Goal: Task Accomplishment & Management: Use online tool/utility

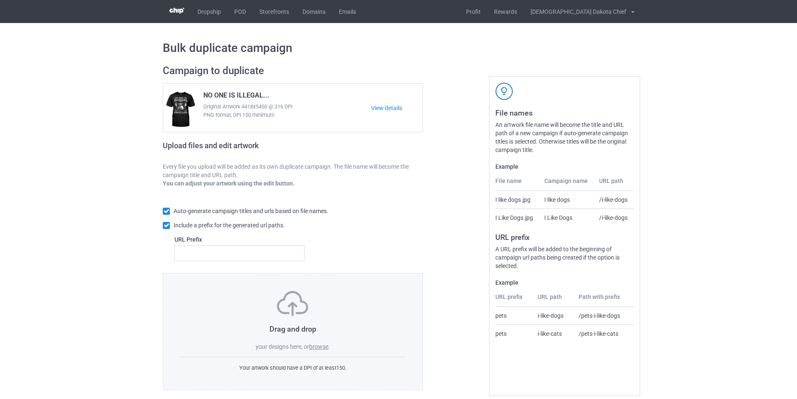
click at [321, 346] on label "browse" at bounding box center [318, 346] width 19 height 7
click at [0, 0] on input "browse" at bounding box center [0, 0] width 0 height 0
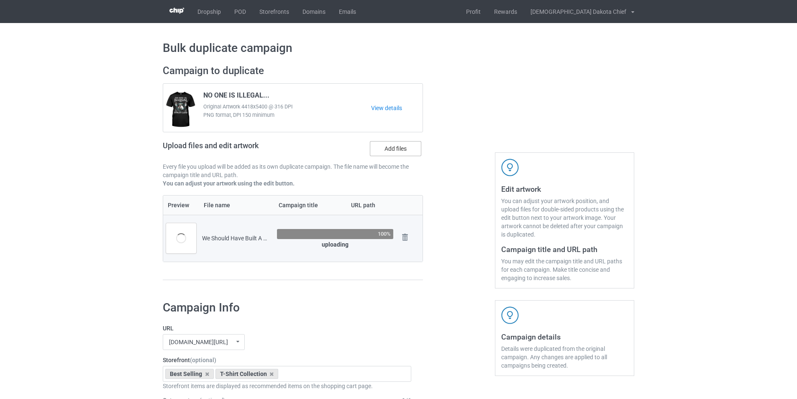
click at [398, 144] on label "Add files" at bounding box center [395, 148] width 51 height 15
click at [0, 0] on input "Add files" at bounding box center [0, 0] width 0 height 0
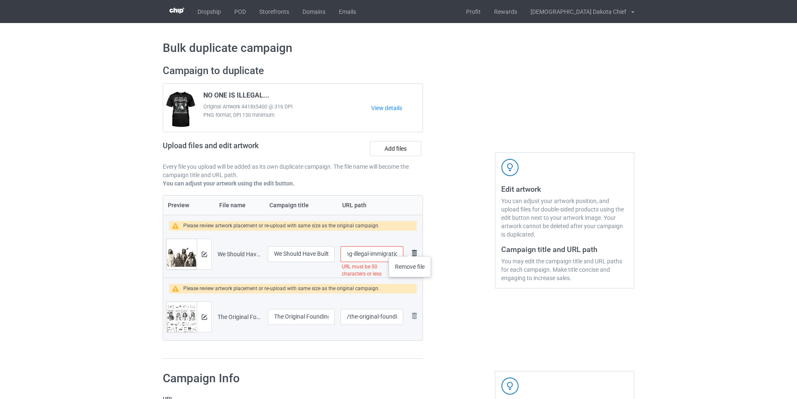
scroll to position [0, 136]
drag, startPoint x: 375, startPoint y: 255, endPoint x: 386, endPoint y: 251, distance: 11.3
click at [386, 251] on input "/we-should-have-built-a-wall-fighting-illegal-immigration-since-1492-v-17" at bounding box center [372, 254] width 63 height 16
click at [382, 251] on input "/we-should-v-17" at bounding box center [372, 254] width 63 height 16
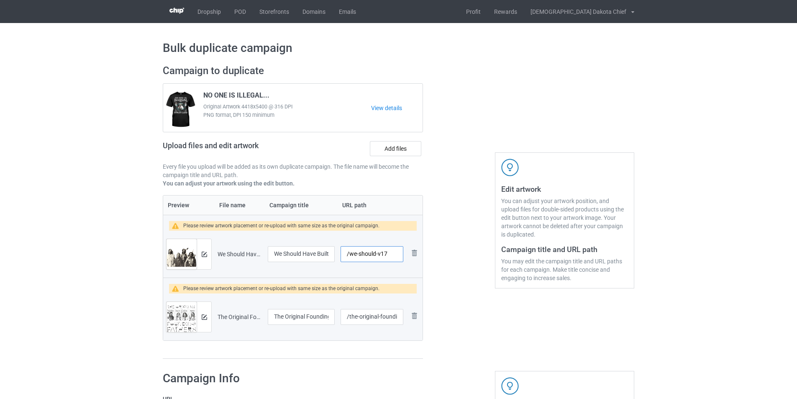
type input "/we-should-v17"
drag, startPoint x: 378, startPoint y: 318, endPoint x: 457, endPoint y: 318, distance: 78.7
click at [457, 318] on div "Campaign to duplicate NO ONE IS ILLEGAL... Original Artwork 4418x5400 @ 316 DPI…" at bounding box center [398, 212] width 483 height 306
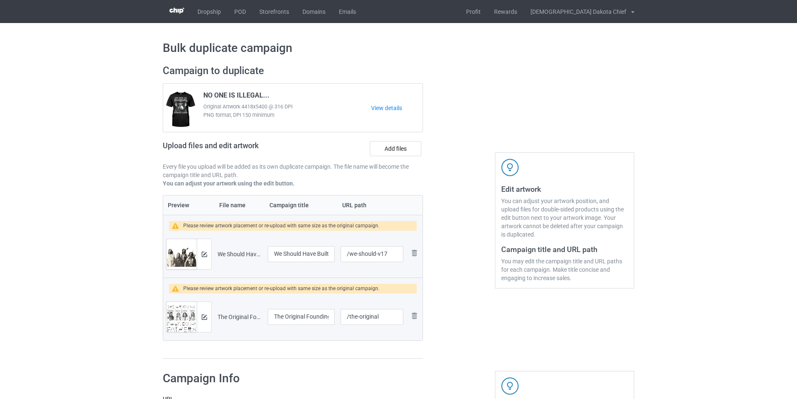
click at [422, 363] on div "Campaign to duplicate NO ONE IS ILLEGAL... Original Artwork 4418x5400 @ 316 DPI…" at bounding box center [293, 212] width 272 height 306
click at [205, 252] on img at bounding box center [204, 254] width 5 height 5
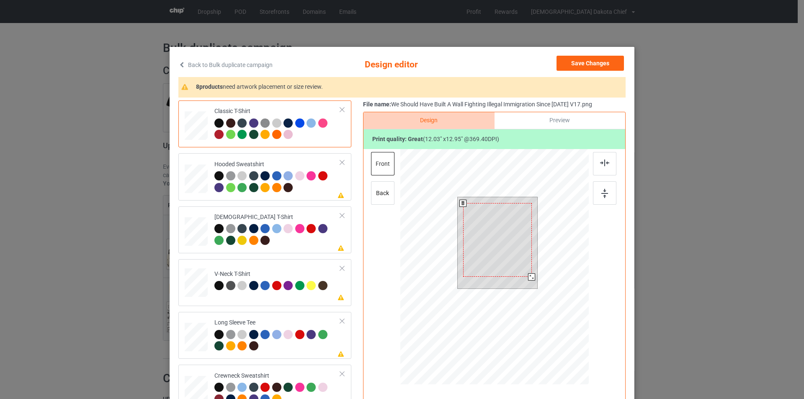
drag, startPoint x: 534, startPoint y: 282, endPoint x: 529, endPoint y: 275, distance: 8.1
click at [529, 275] on div at bounding box center [531, 276] width 7 height 7
click at [528, 275] on div at bounding box center [530, 275] width 7 height 7
click at [300, 188] on div at bounding box center [277, 182] width 126 height 23
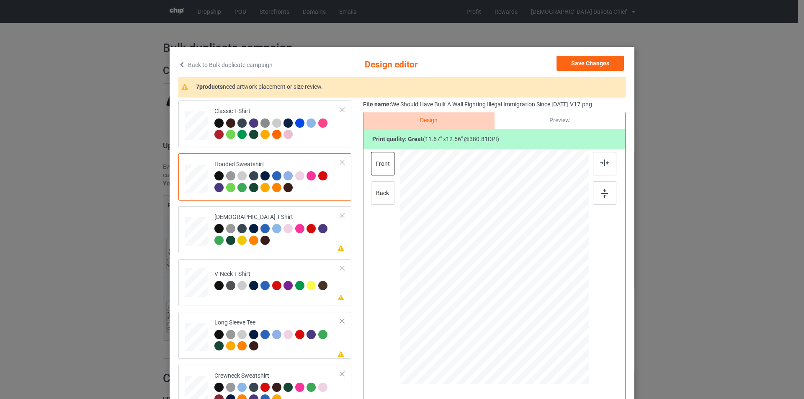
click at [489, 228] on div at bounding box center [496, 243] width 57 height 61
click at [313, 243] on div at bounding box center [277, 235] width 126 height 23
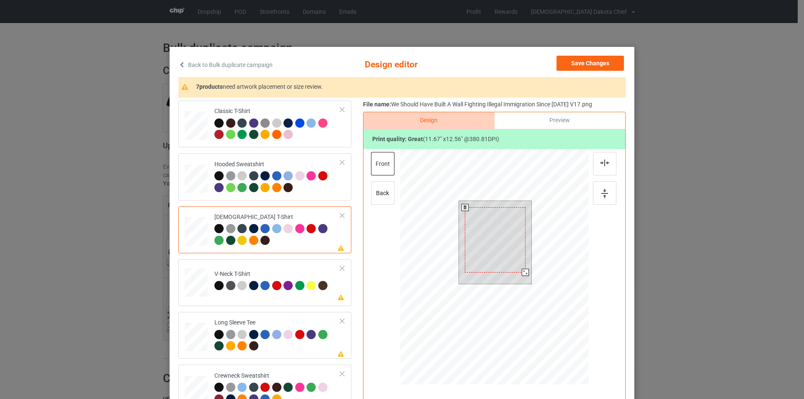
click at [489, 251] on div at bounding box center [495, 239] width 60 height 65
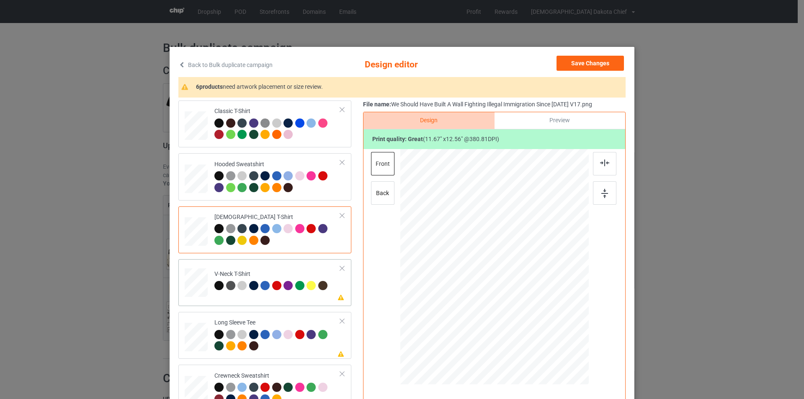
click at [305, 299] on td "Please review artwork placement V-Neck T-Shirt" at bounding box center [277, 280] width 135 height 37
click at [494, 233] on div at bounding box center [495, 258] width 218 height 218
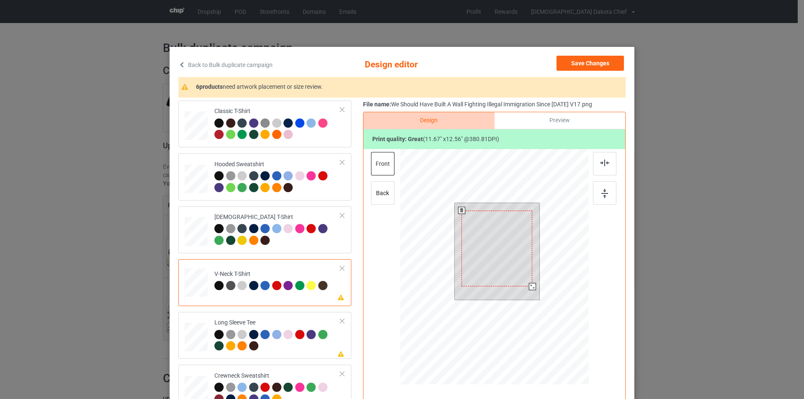
click at [488, 237] on div at bounding box center [496, 249] width 71 height 76
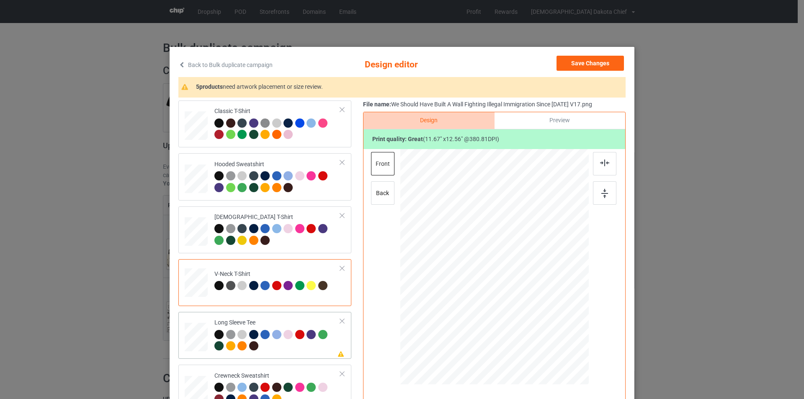
click at [296, 322] on div "Long Sleeve Tee" at bounding box center [277, 334] width 126 height 31
click at [504, 252] on div at bounding box center [499, 244] width 59 height 63
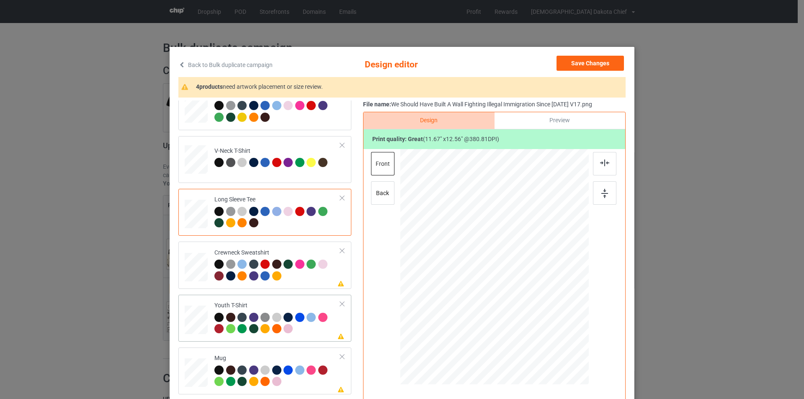
scroll to position [126, 0]
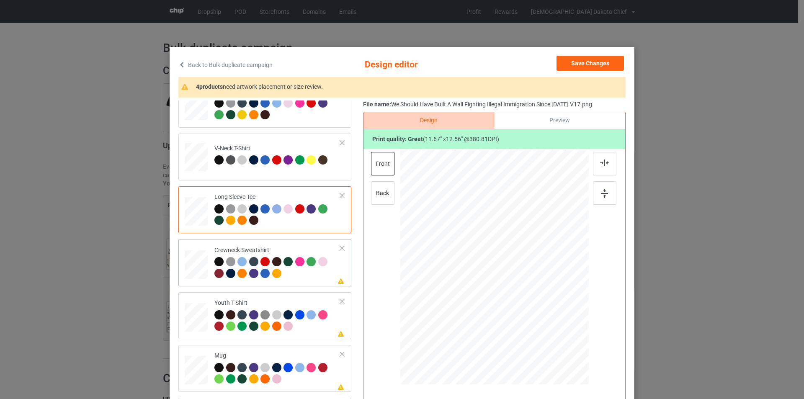
click at [299, 275] on div at bounding box center [277, 268] width 126 height 23
click at [496, 247] on div at bounding box center [497, 245] width 69 height 75
click at [305, 300] on div "Youth T-Shirt" at bounding box center [277, 314] width 126 height 31
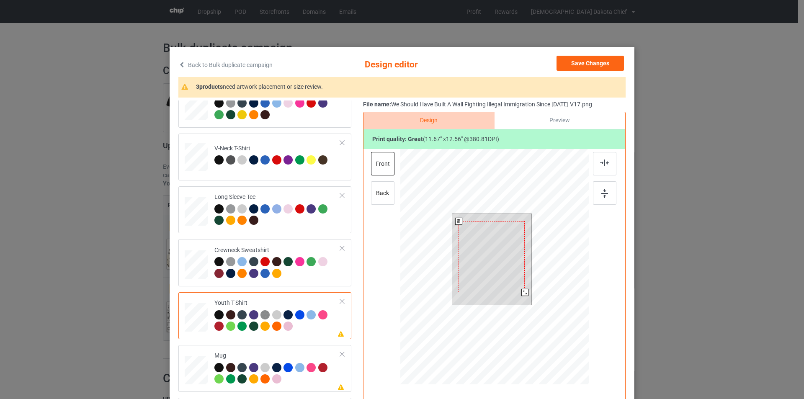
click at [489, 234] on div at bounding box center [491, 256] width 66 height 71
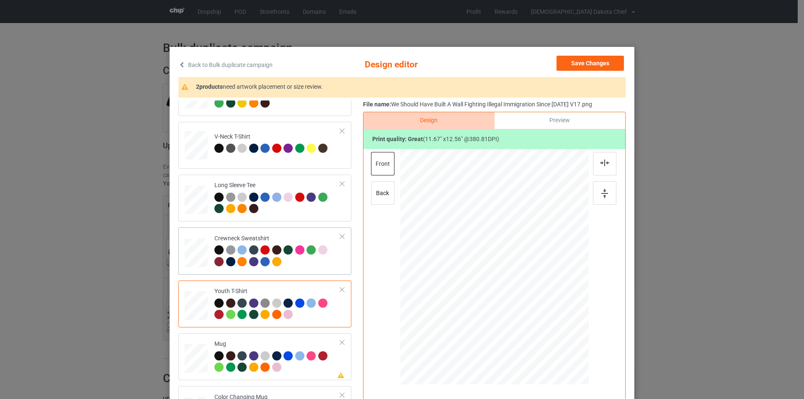
scroll to position [144, 0]
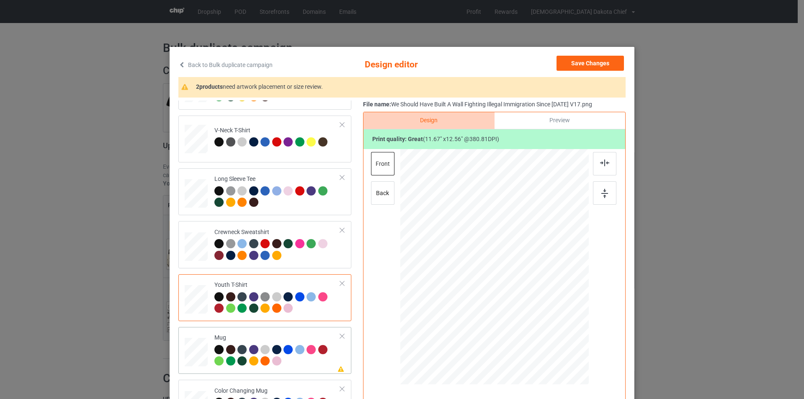
click at [300, 337] on div "Mug" at bounding box center [277, 349] width 126 height 31
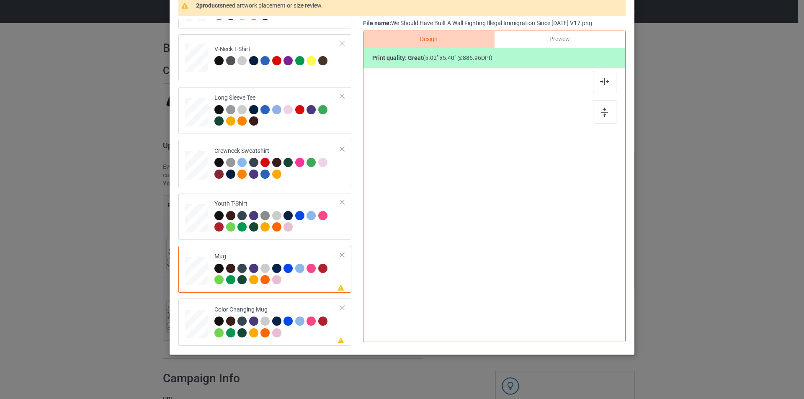
scroll to position [84, 0]
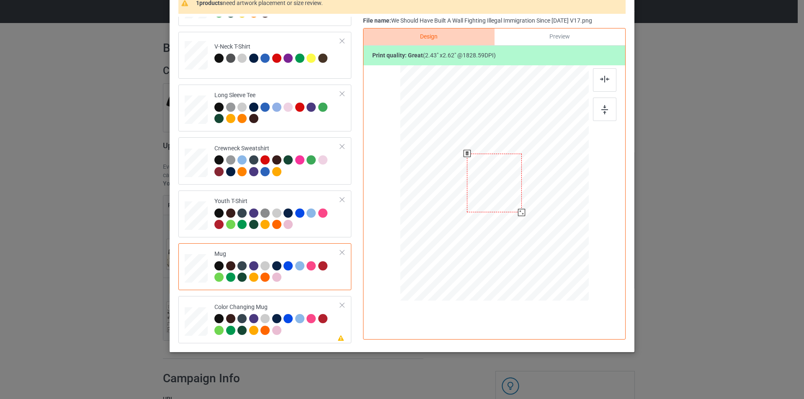
drag, startPoint x: 548, startPoint y: 243, endPoint x: 522, endPoint y: 207, distance: 44.0
click at [522, 207] on div at bounding box center [494, 183] width 188 height 78
drag, startPoint x: 499, startPoint y: 179, endPoint x: 551, endPoint y: 178, distance: 52.3
click at [551, 178] on div at bounding box center [546, 182] width 55 height 59
click at [570, 211] on div at bounding box center [573, 211] width 7 height 7
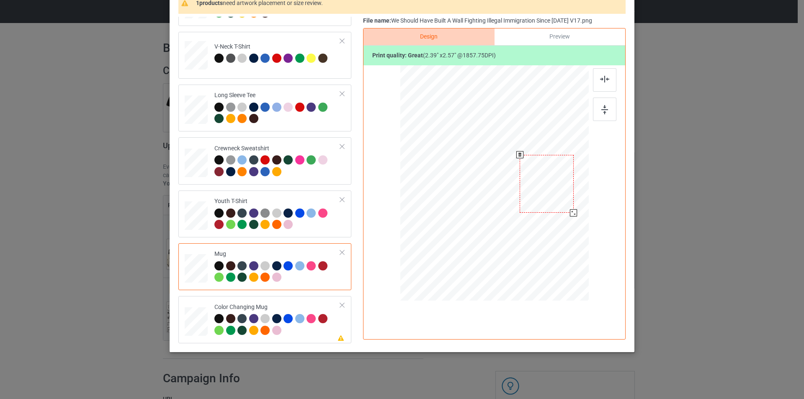
click at [559, 191] on div at bounding box center [547, 184] width 54 height 58
click at [311, 314] on div "Color Changing Mug" at bounding box center [277, 318] width 126 height 31
click at [215, 321] on div at bounding box center [218, 318] width 9 height 9
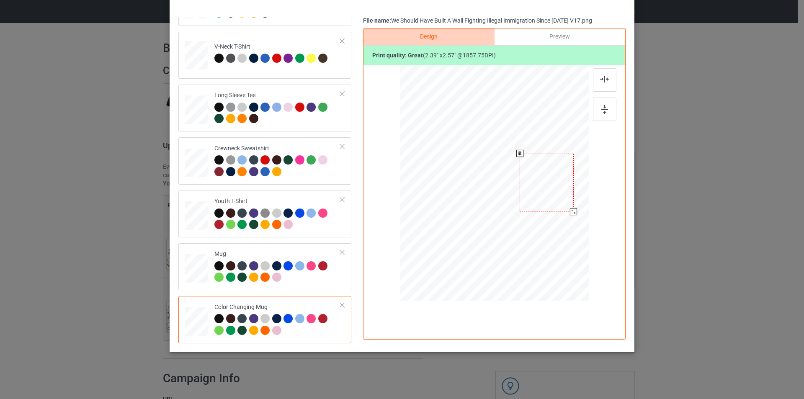
click at [549, 186] on div at bounding box center [547, 183] width 54 height 58
click at [569, 211] on div at bounding box center [572, 210] width 7 height 7
click at [563, 201] on div at bounding box center [547, 183] width 52 height 56
drag, startPoint x: 571, startPoint y: 209, endPoint x: 565, endPoint y: 200, distance: 11.3
click at [572, 211] on div at bounding box center [573, 211] width 7 height 7
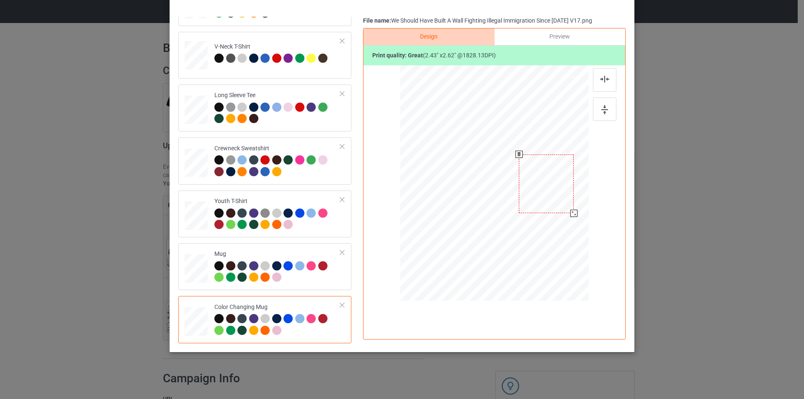
click at [562, 198] on div at bounding box center [546, 183] width 55 height 59
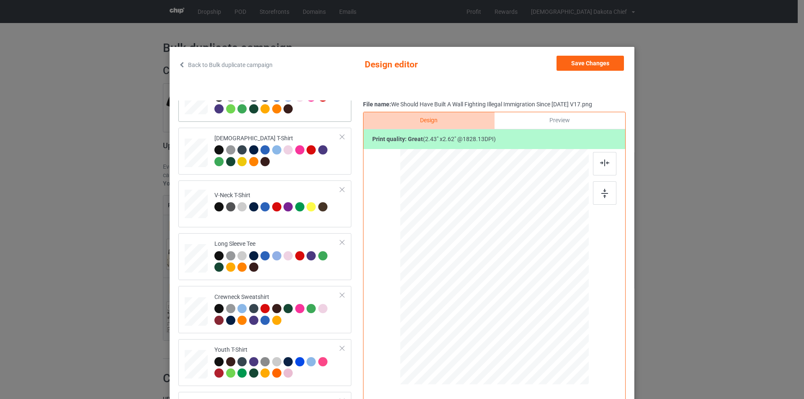
scroll to position [0, 0]
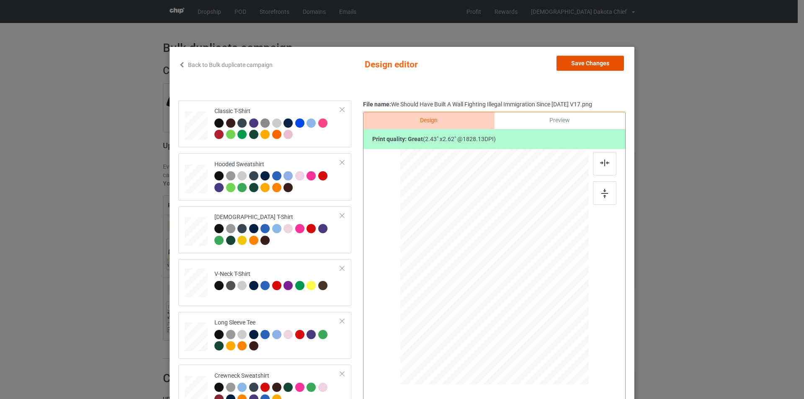
click at [575, 63] on button "Save Changes" at bounding box center [589, 63] width 67 height 15
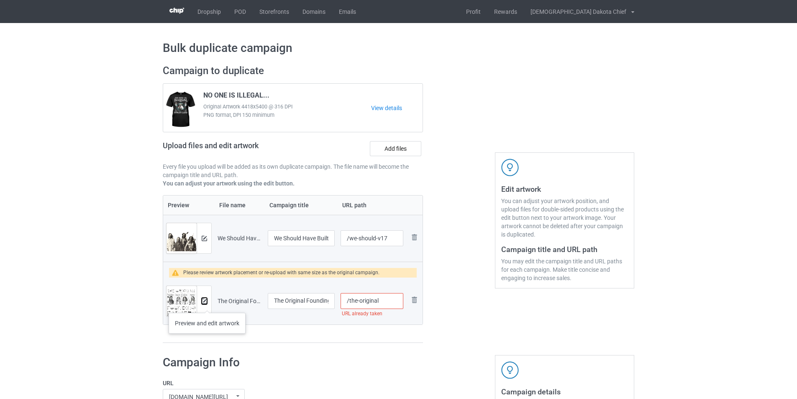
click at [205, 303] on img at bounding box center [204, 300] width 5 height 5
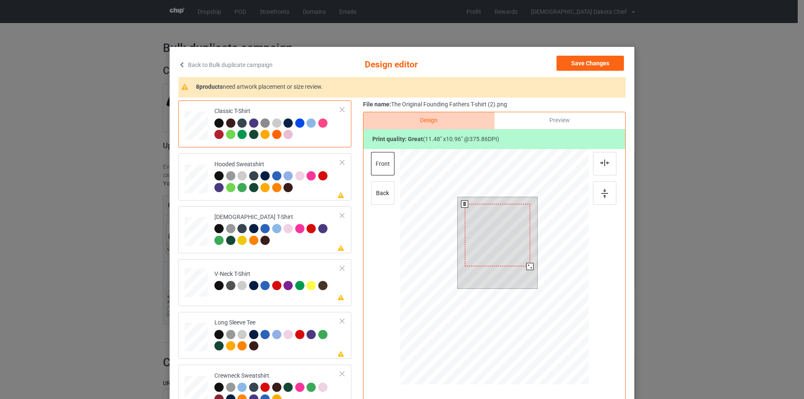
drag, startPoint x: 534, startPoint y: 273, endPoint x: 526, endPoint y: 265, distance: 11.5
click at [526, 265] on div at bounding box center [529, 266] width 7 height 7
click at [307, 190] on div at bounding box center [277, 182] width 126 height 23
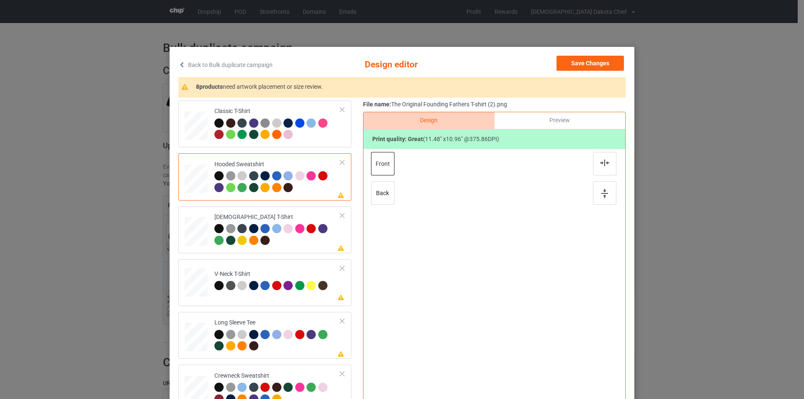
click at [500, 226] on div at bounding box center [495, 258] width 218 height 218
click at [500, 226] on div at bounding box center [496, 239] width 55 height 53
click at [285, 238] on div at bounding box center [277, 235] width 126 height 23
click at [503, 240] on div at bounding box center [495, 258] width 218 height 218
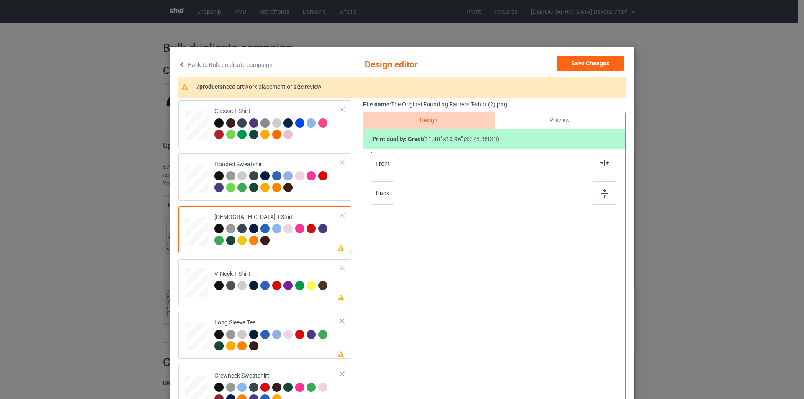
click at [503, 240] on div at bounding box center [495, 258] width 218 height 218
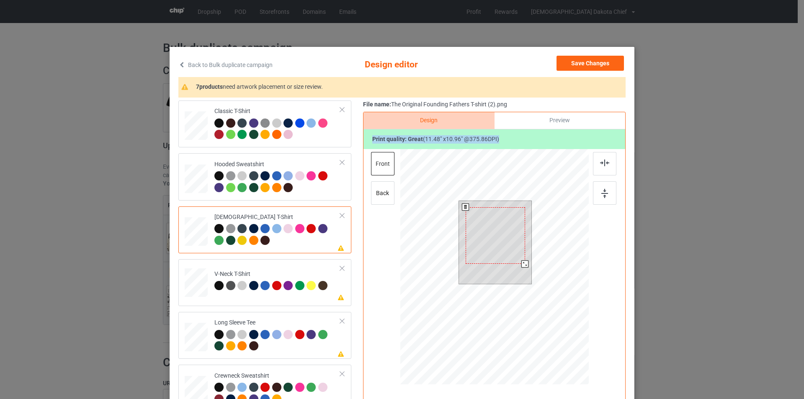
click at [481, 233] on div at bounding box center [494, 235] width 59 height 57
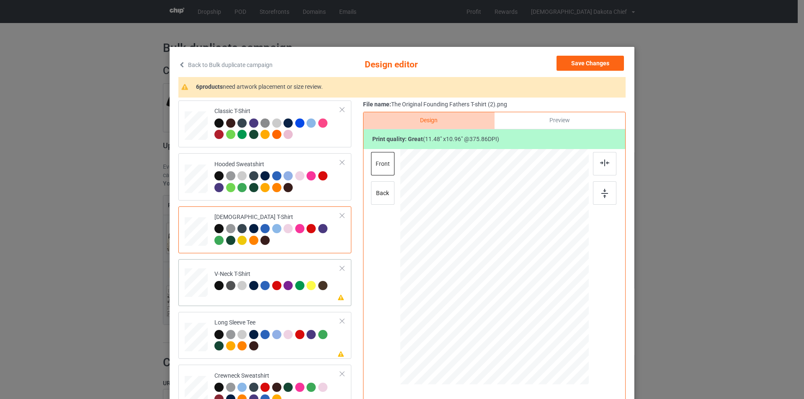
click at [286, 267] on td "Please review artwork placement V-Neck T-Shirt" at bounding box center [277, 280] width 135 height 37
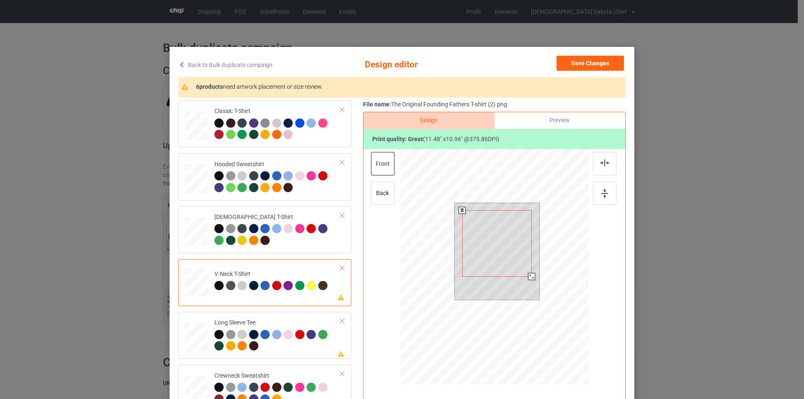
click at [502, 232] on div at bounding box center [496, 243] width 69 height 67
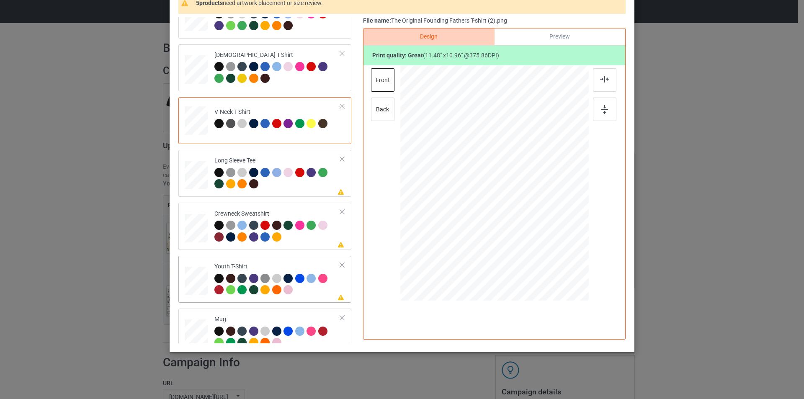
scroll to position [126, 0]
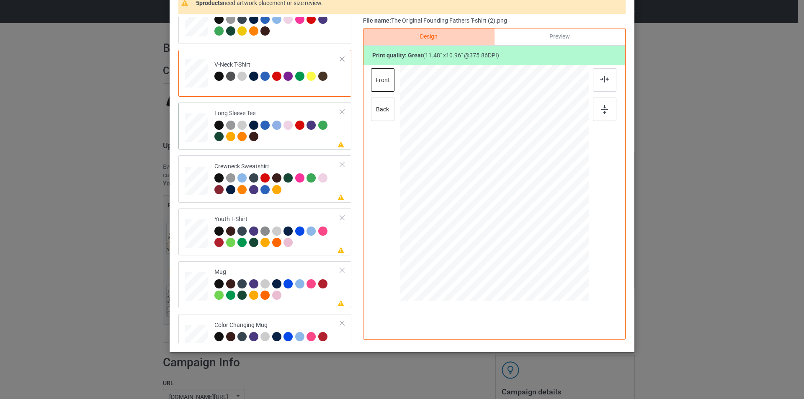
click at [294, 109] on div "Long Sleeve Tee" at bounding box center [277, 124] width 126 height 31
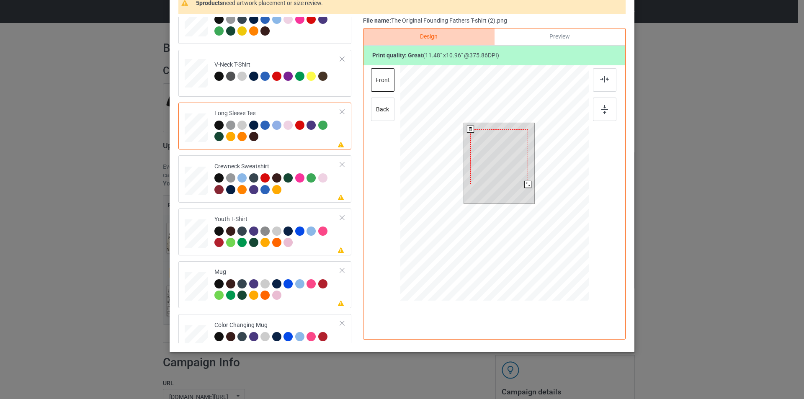
click at [496, 155] on div at bounding box center [499, 156] width 58 height 55
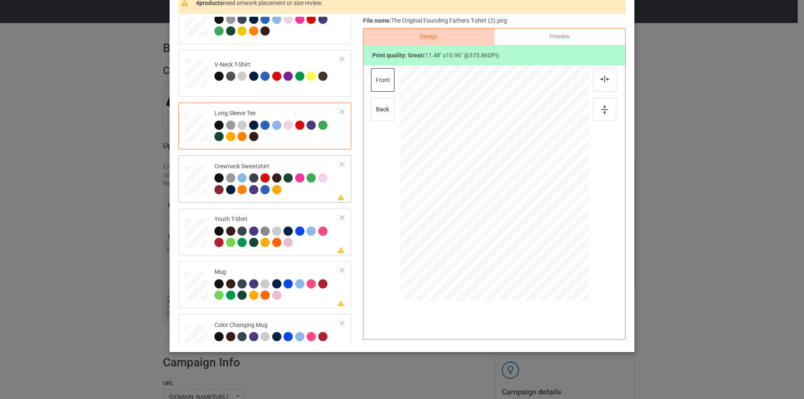
click at [298, 188] on div at bounding box center [277, 184] width 126 height 23
click at [504, 152] on div at bounding box center [495, 174] width 218 height 218
click at [504, 152] on div at bounding box center [497, 157] width 68 height 65
click at [305, 244] on div at bounding box center [277, 237] width 126 height 23
click at [503, 166] on div at bounding box center [495, 174] width 218 height 218
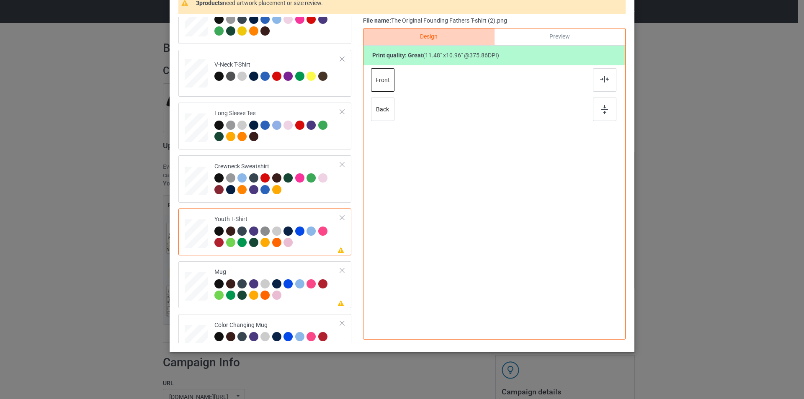
click at [503, 166] on div at bounding box center [495, 174] width 218 height 218
click at [503, 166] on div at bounding box center [491, 168] width 65 height 62
click at [289, 266] on td "Please review artwork placement Mug" at bounding box center [277, 285] width 135 height 40
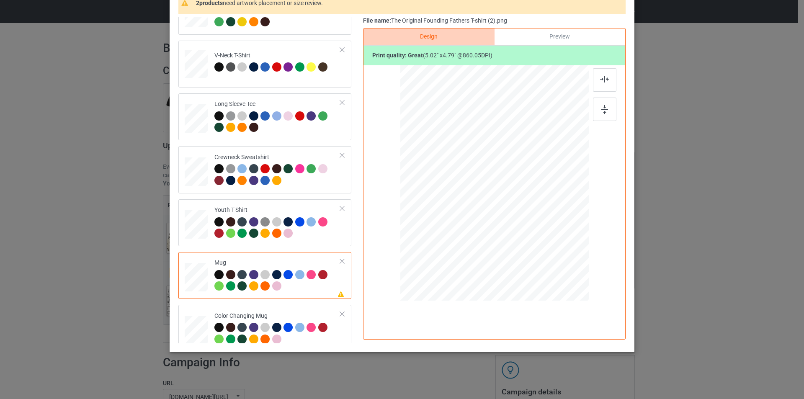
scroll to position [144, 0]
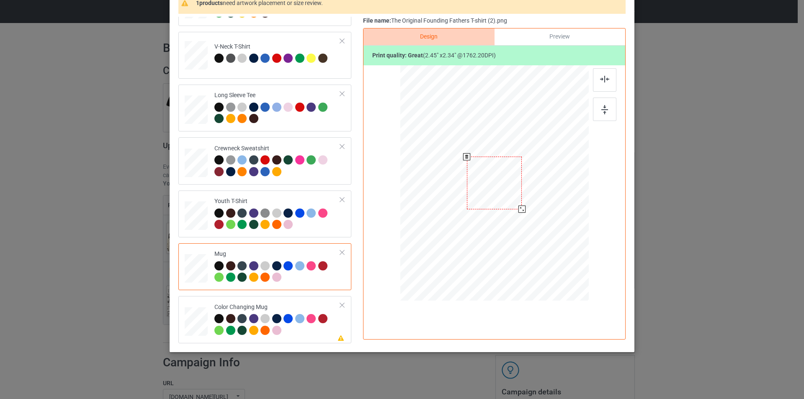
drag, startPoint x: 548, startPoint y: 235, endPoint x: 523, endPoint y: 203, distance: 40.7
click at [523, 203] on div at bounding box center [494, 183] width 188 height 78
drag, startPoint x: 490, startPoint y: 172, endPoint x: 542, endPoint y: 174, distance: 51.9
click at [542, 174] on div at bounding box center [546, 184] width 55 height 53
click at [571, 206] on div at bounding box center [572, 209] width 7 height 7
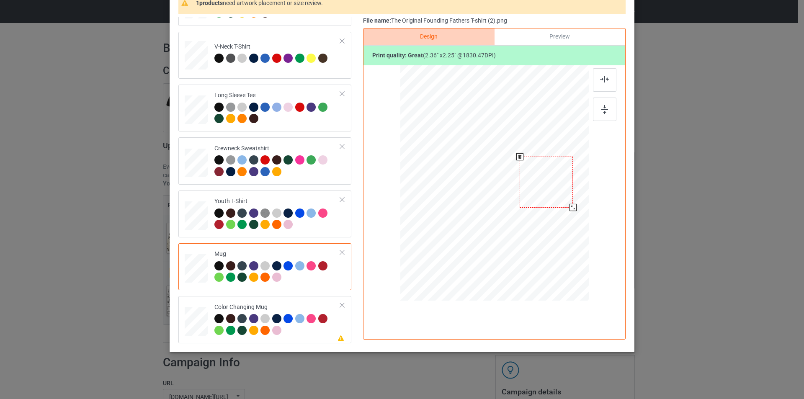
click at [561, 188] on div at bounding box center [546, 182] width 53 height 51
click at [299, 302] on td "Please review artwork placement Color Changing Mug" at bounding box center [277, 319] width 135 height 40
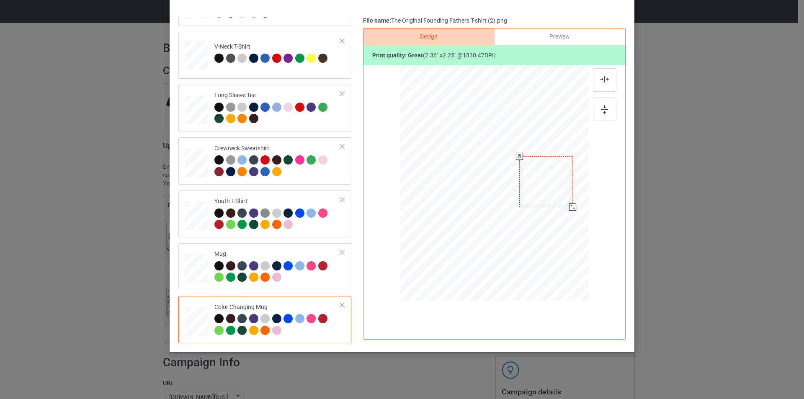
click at [548, 178] on div at bounding box center [545, 181] width 53 height 51
click at [569, 208] on div at bounding box center [572, 207] width 7 height 7
click at [556, 192] on div at bounding box center [546, 180] width 54 height 51
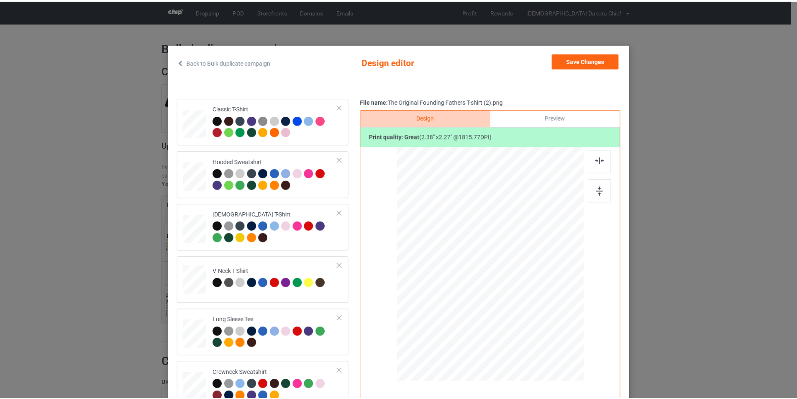
scroll to position [0, 0]
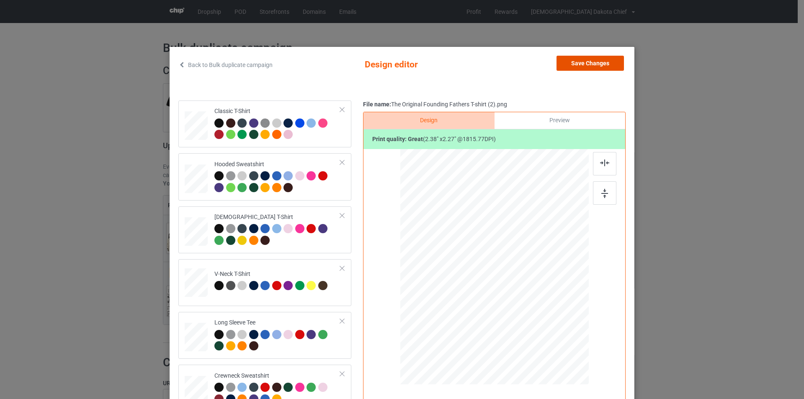
click at [585, 64] on button "Save Changes" at bounding box center [589, 63] width 67 height 15
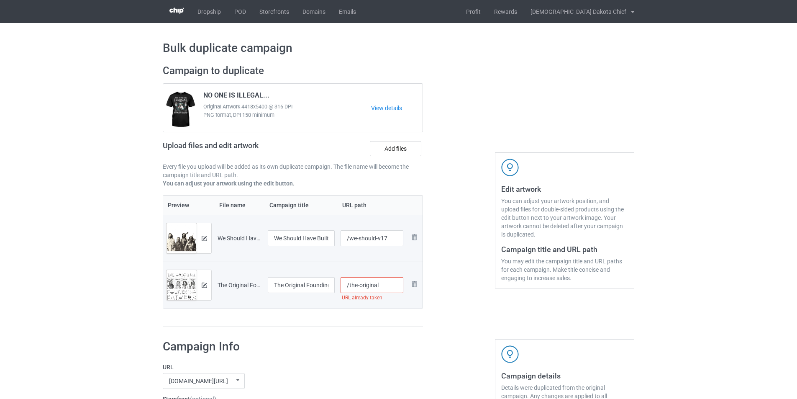
click at [390, 283] on input "/the-original" at bounding box center [372, 285] width 63 height 16
type input "/the-original-v1"
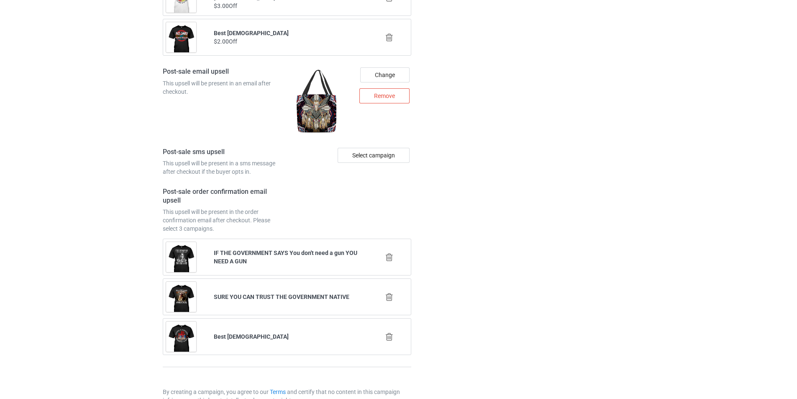
scroll to position [1161, 0]
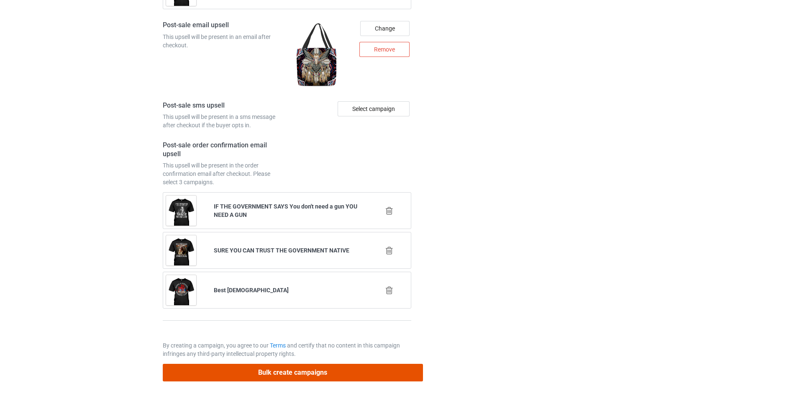
click at [296, 371] on button "Bulk create campaigns" at bounding box center [293, 372] width 260 height 17
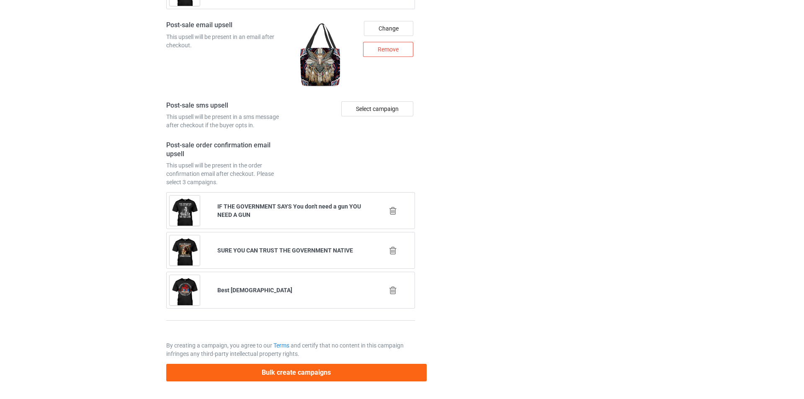
scroll to position [0, 0]
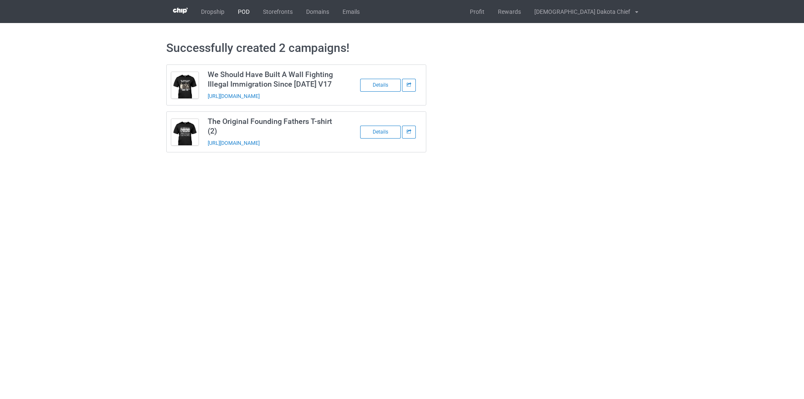
click at [239, 10] on link "POD" at bounding box center [243, 11] width 25 height 23
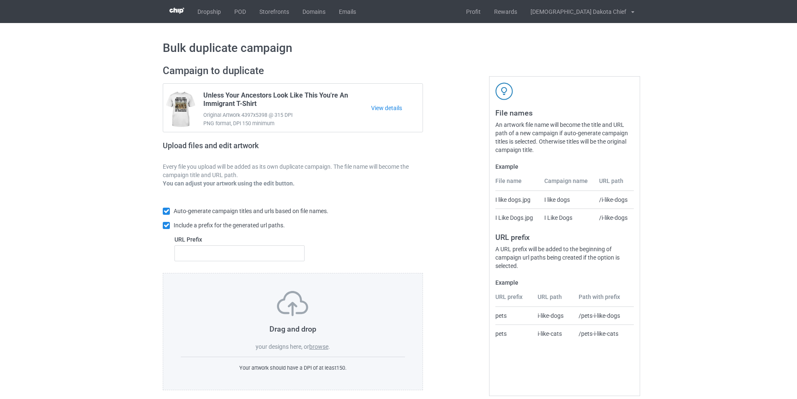
click at [316, 348] on label "browse" at bounding box center [318, 346] width 19 height 7
click at [0, 0] on input "browse" at bounding box center [0, 0] width 0 height 0
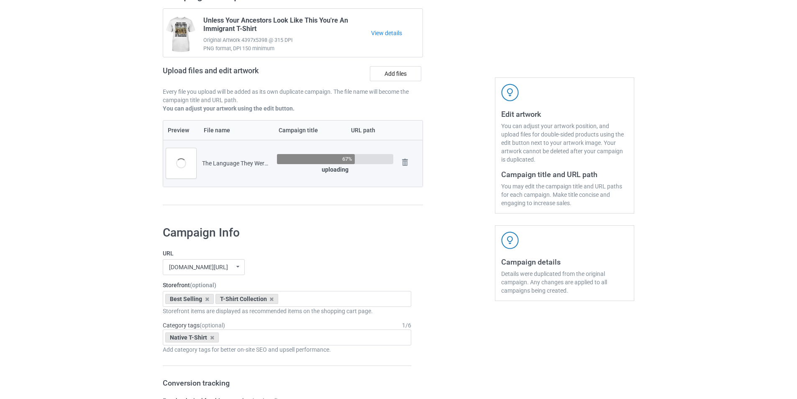
scroll to position [260, 0]
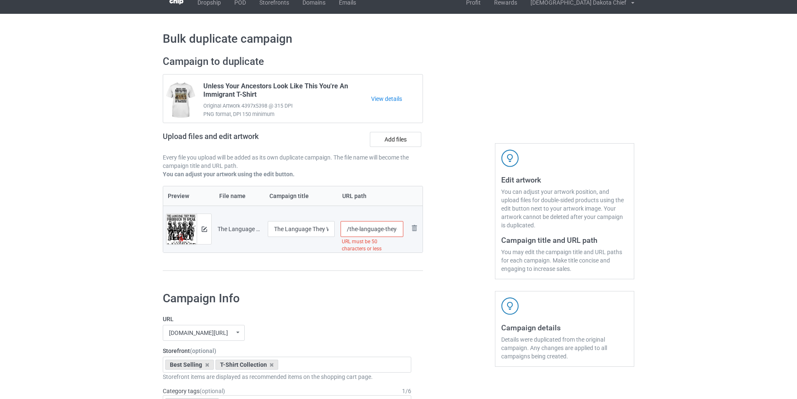
scroll to position [0, 125]
drag, startPoint x: 383, startPoint y: 229, endPoint x: 465, endPoint y: 221, distance: 82.5
click at [465, 221] on div "Campaign to duplicate Unless Your Ancestors Look Like This You're An Immigrant …" at bounding box center [398, 167] width 483 height 236
drag, startPoint x: 359, startPoint y: 229, endPoint x: 350, endPoint y: 228, distance: 8.9
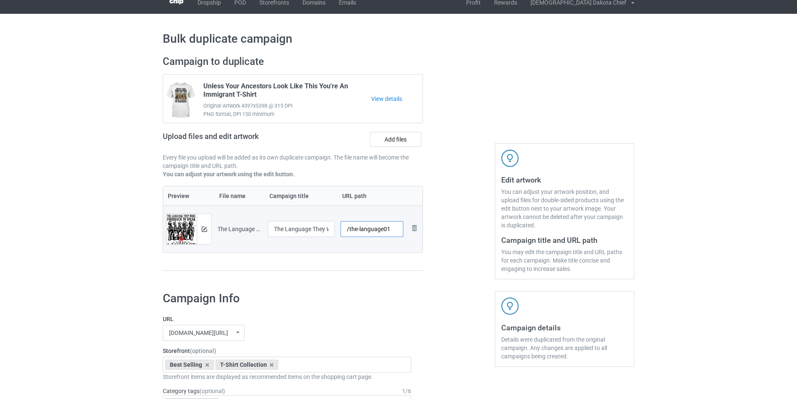
click at [350, 228] on input "/the-language01" at bounding box center [372, 229] width 63 height 16
drag, startPoint x: 374, startPoint y: 228, endPoint x: 403, endPoint y: 229, distance: 29.3
click at [403, 229] on input "/language01" at bounding box center [372, 229] width 63 height 16
type input "/language"
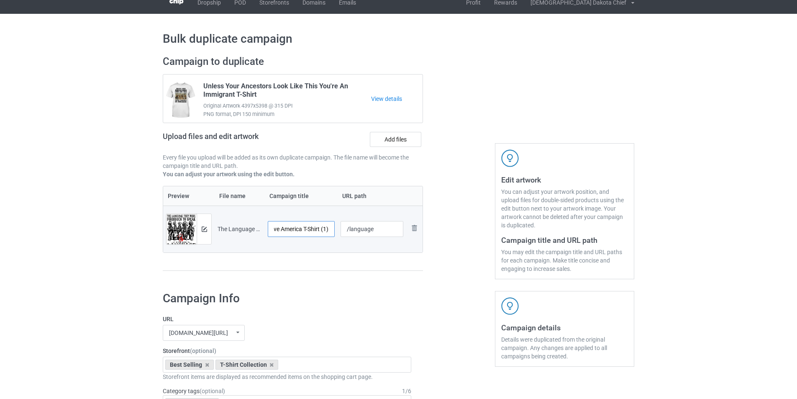
drag, startPoint x: 300, startPoint y: 231, endPoint x: 365, endPoint y: 232, distance: 64.5
click at [365, 232] on tr "Preview and edit artwork The Language They Were Forbidden To Speak Native Ameri…" at bounding box center [293, 229] width 260 height 47
click at [324, 227] on input "The Language They Were Forbidden To Speak Native America T-Shirt (1)" at bounding box center [301, 229] width 67 height 16
drag, startPoint x: 320, startPoint y: 230, endPoint x: 346, endPoint y: 230, distance: 26.4
click at [346, 230] on tr "Preview and edit artwork The Language They Were Forbidden To Speak Native Ameri…" at bounding box center [293, 229] width 260 height 47
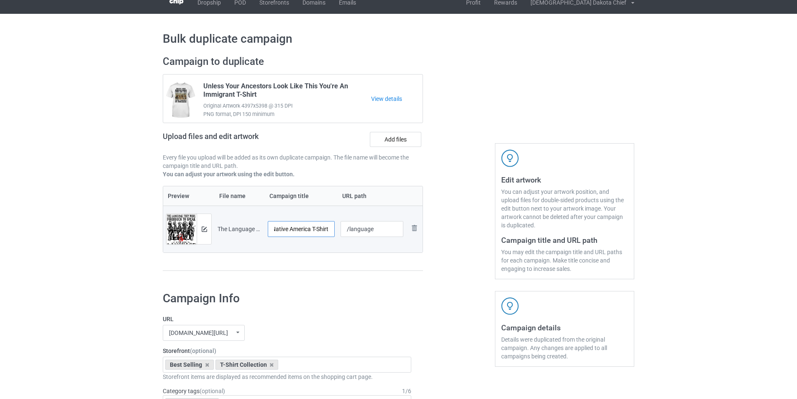
scroll to position [0, 124]
type input "The Language They Were Forbidden To Speak Native America T-Shirt"
click at [206, 228] on img at bounding box center [204, 228] width 5 height 5
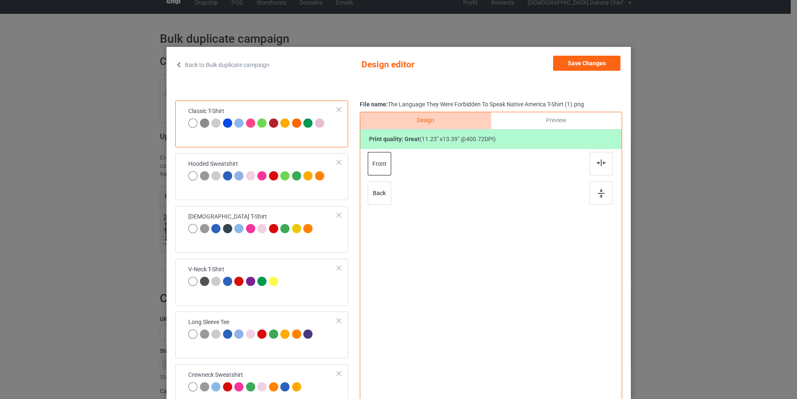
scroll to position [0, 0]
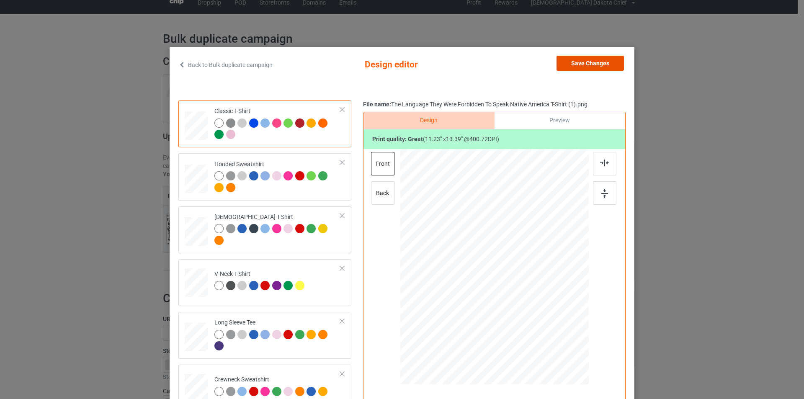
click at [609, 65] on button "Save Changes" at bounding box center [589, 63] width 67 height 15
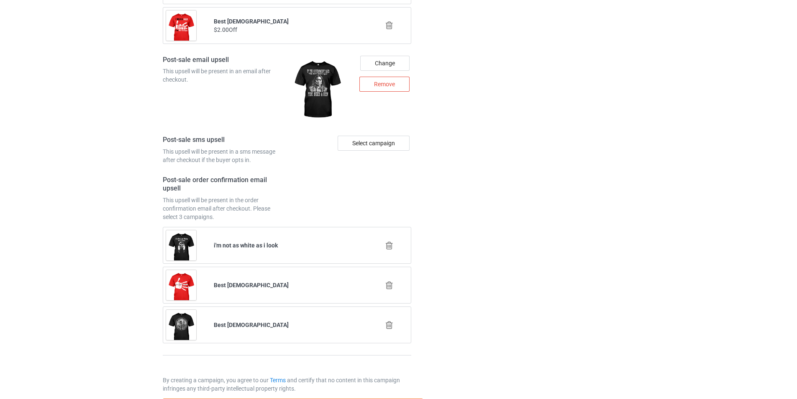
scroll to position [1126, 0]
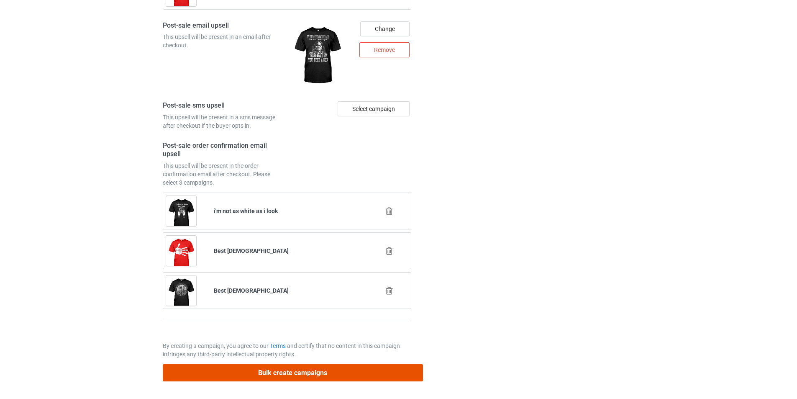
click at [309, 371] on button "Bulk create campaigns" at bounding box center [293, 372] width 260 height 17
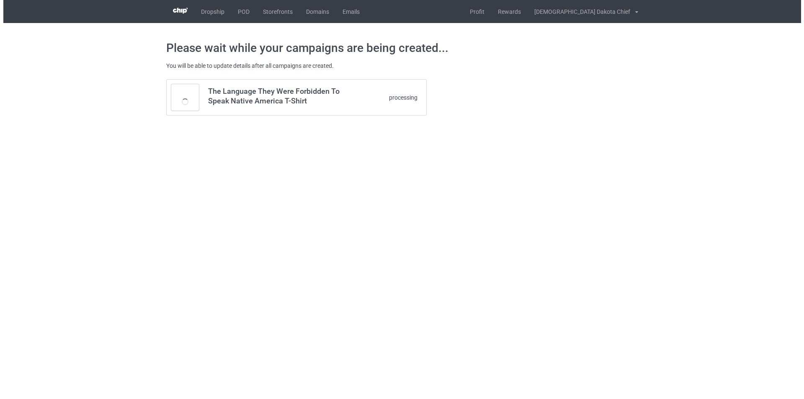
scroll to position [0, 0]
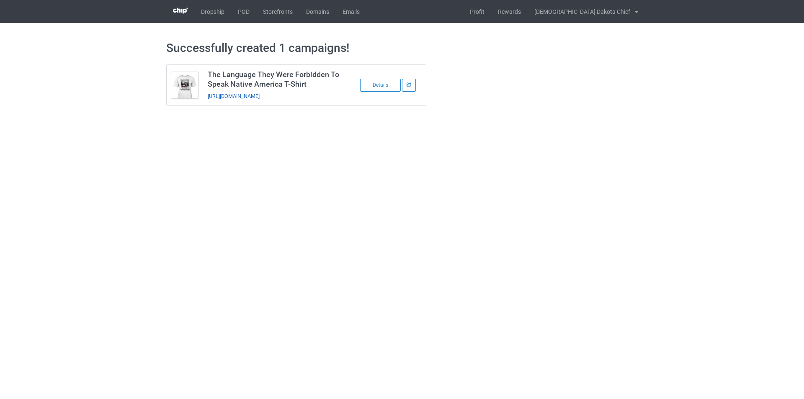
click at [260, 95] on link "https://www.welcomenativebeststore.com/language" at bounding box center [234, 96] width 52 height 6
click at [260, 96] on link "https://www.welcomenativebeststore.com/language" at bounding box center [234, 96] width 52 height 6
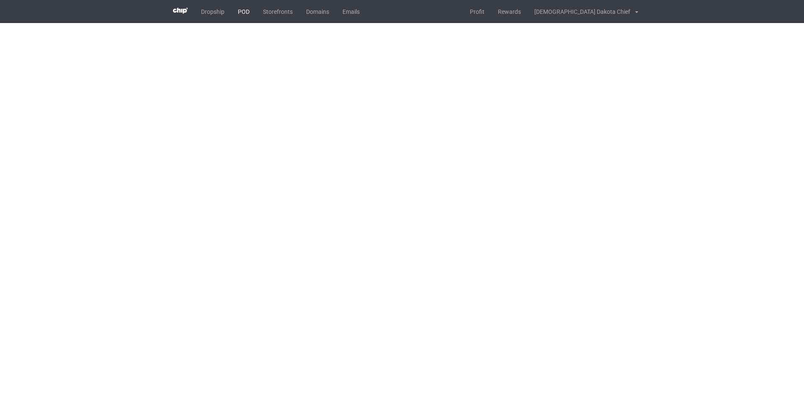
click at [242, 12] on link "POD" at bounding box center [243, 11] width 25 height 23
